Goal: Transaction & Acquisition: Purchase product/service

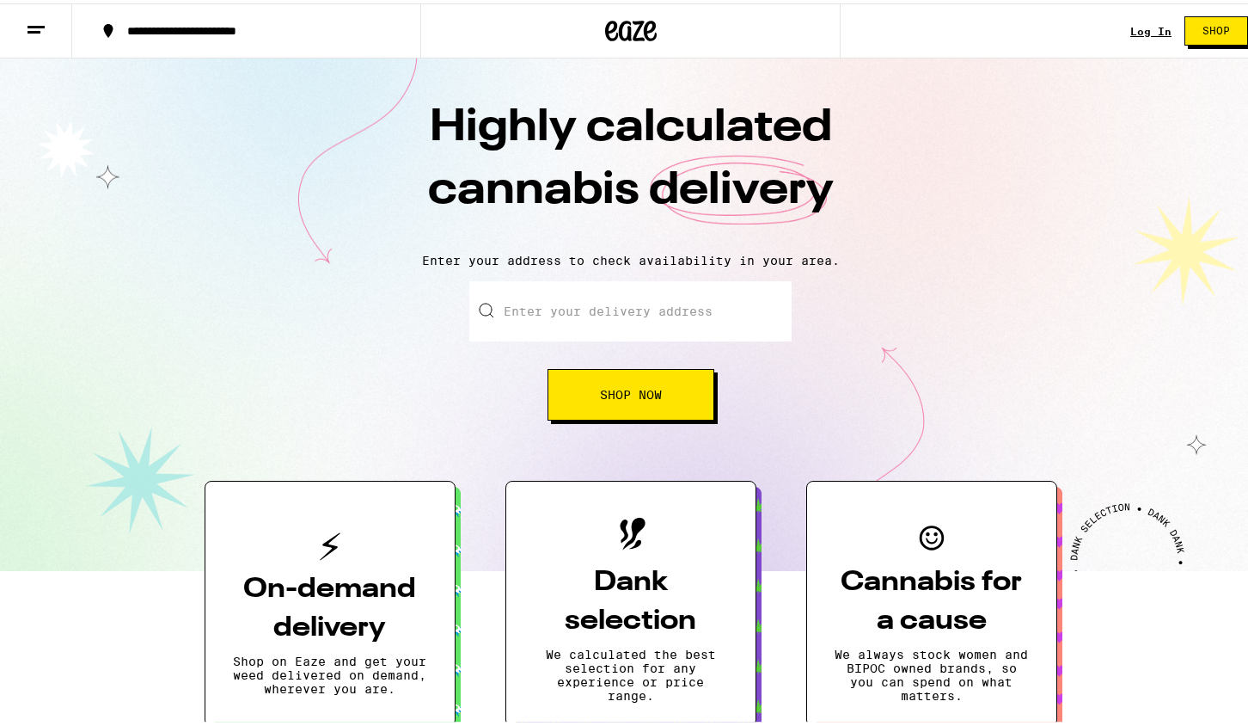
click at [1141, 25] on link "Log In" at bounding box center [1151, 27] width 41 height 11
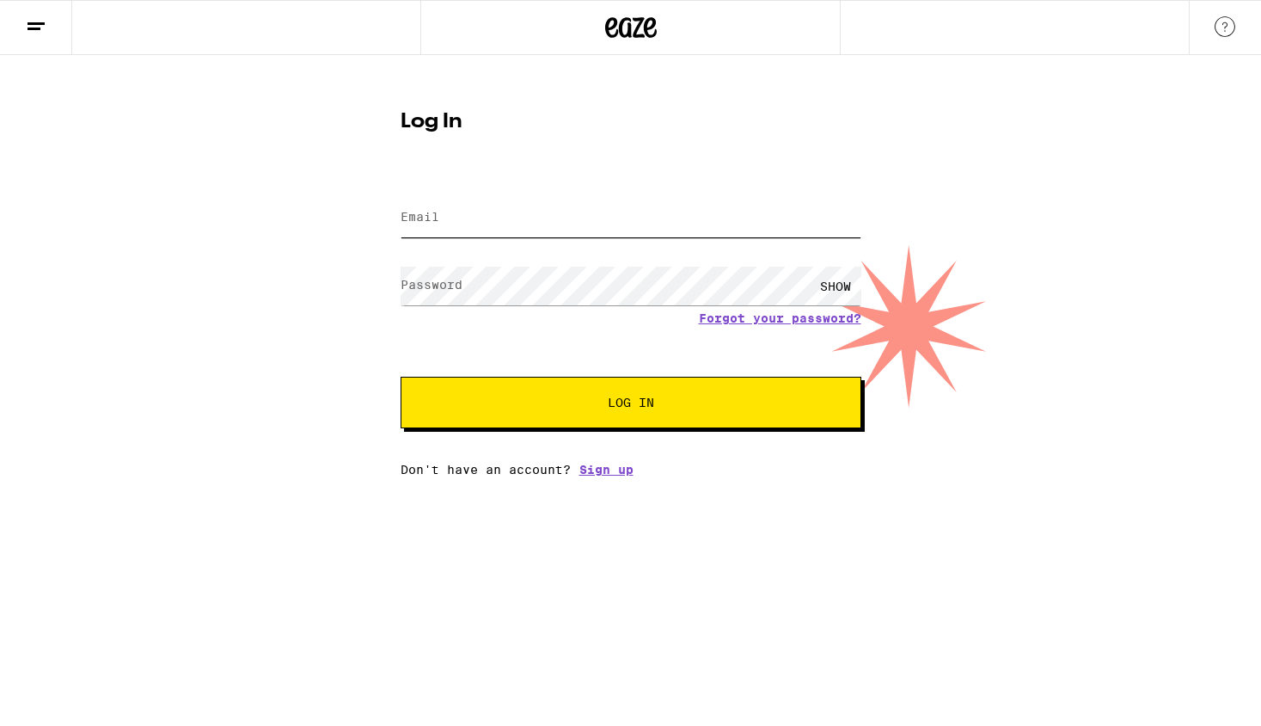
type input "[EMAIL_ADDRESS][DOMAIN_NAME]"
click at [695, 395] on button "Log In" at bounding box center [631, 403] width 461 height 52
click at [543, 242] on div "[EMAIL_ADDRESS][DOMAIN_NAME]" at bounding box center [631, 218] width 461 height 51
click at [542, 223] on input "[EMAIL_ADDRESS][DOMAIN_NAME]" at bounding box center [631, 218] width 461 height 39
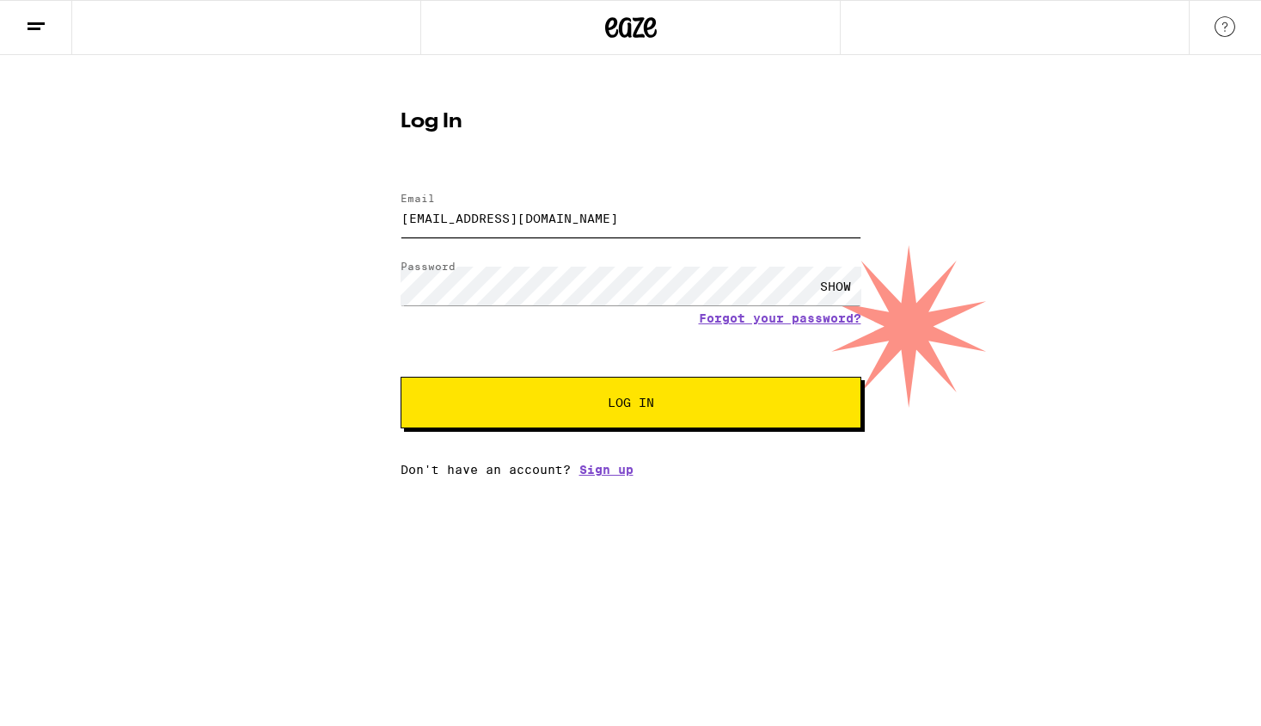
click at [542, 223] on input "[EMAIL_ADDRESS][DOMAIN_NAME]" at bounding box center [631, 218] width 461 height 39
type input "[EMAIL_ADDRESS][DOMAIN_NAME]"
click at [671, 390] on button "Log In" at bounding box center [631, 403] width 461 height 52
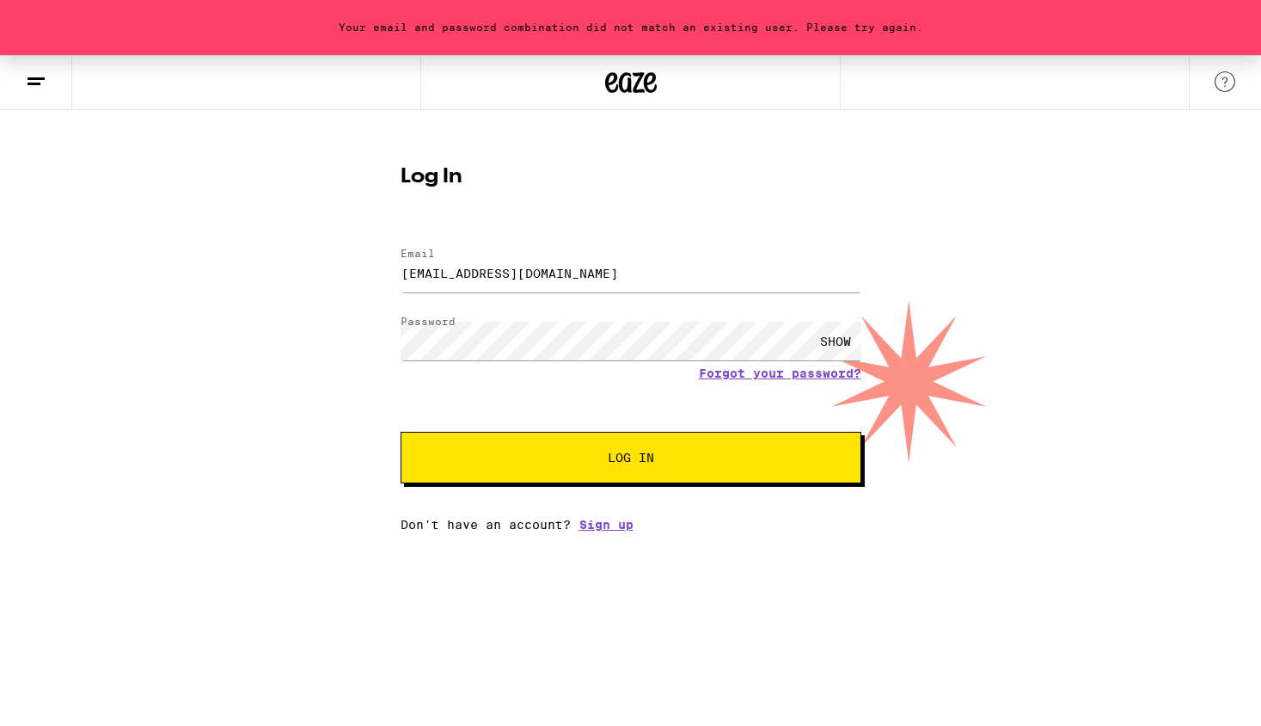
click at [646, 82] on icon at bounding box center [649, 82] width 13 height 21
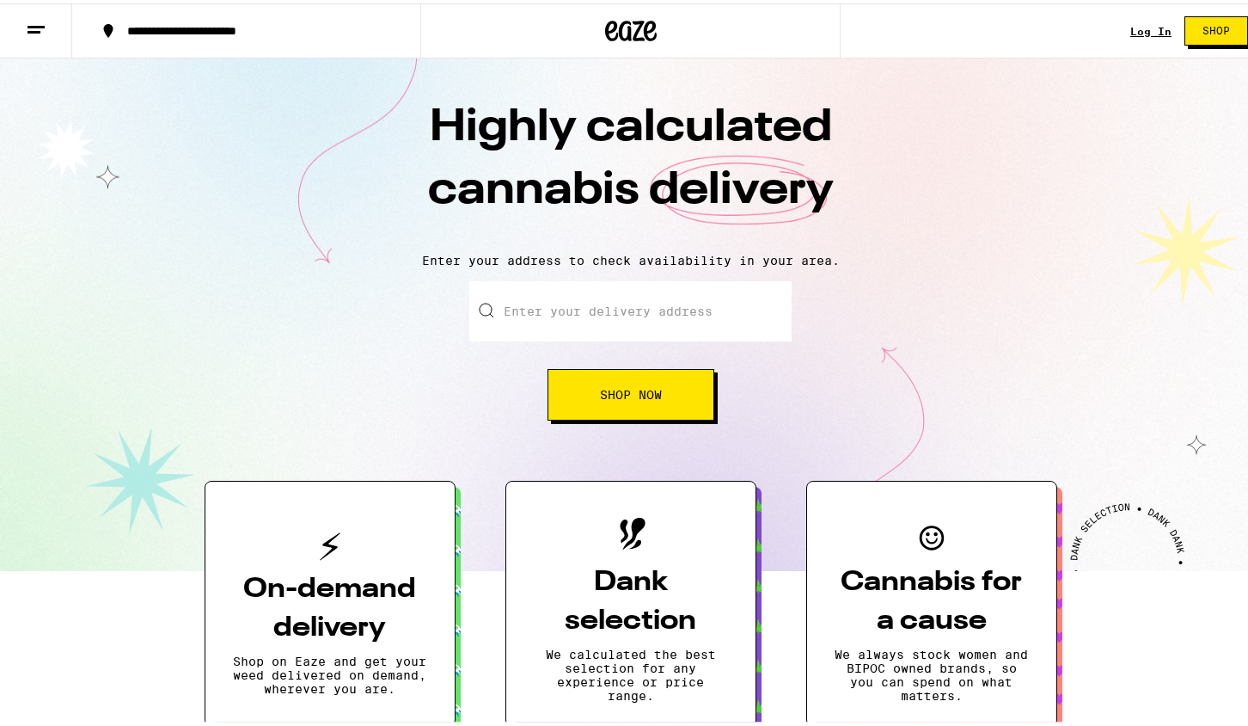
click at [1219, 23] on button "Shop" at bounding box center [1217, 27] width 64 height 29
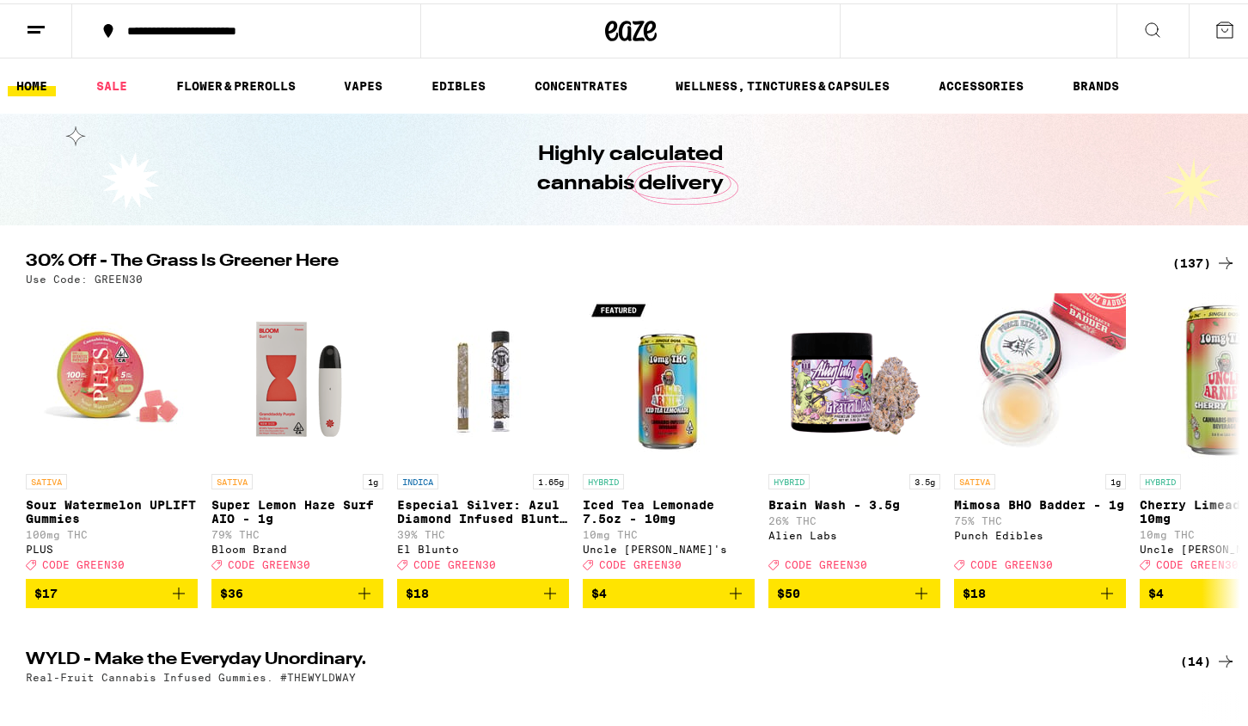
click at [1218, 21] on icon at bounding box center [1225, 26] width 21 height 21
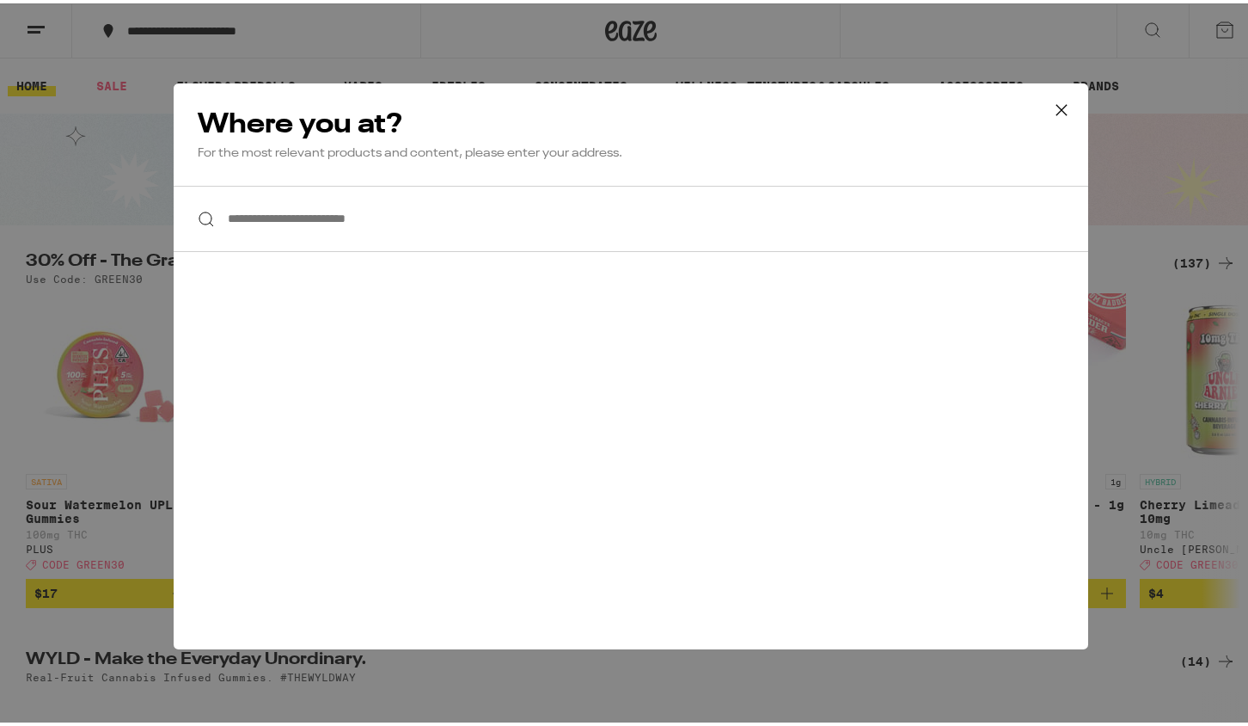
click at [929, 18] on div "**********" at bounding box center [630, 363] width 1261 height 726
